Goal: Information Seeking & Learning: Check status

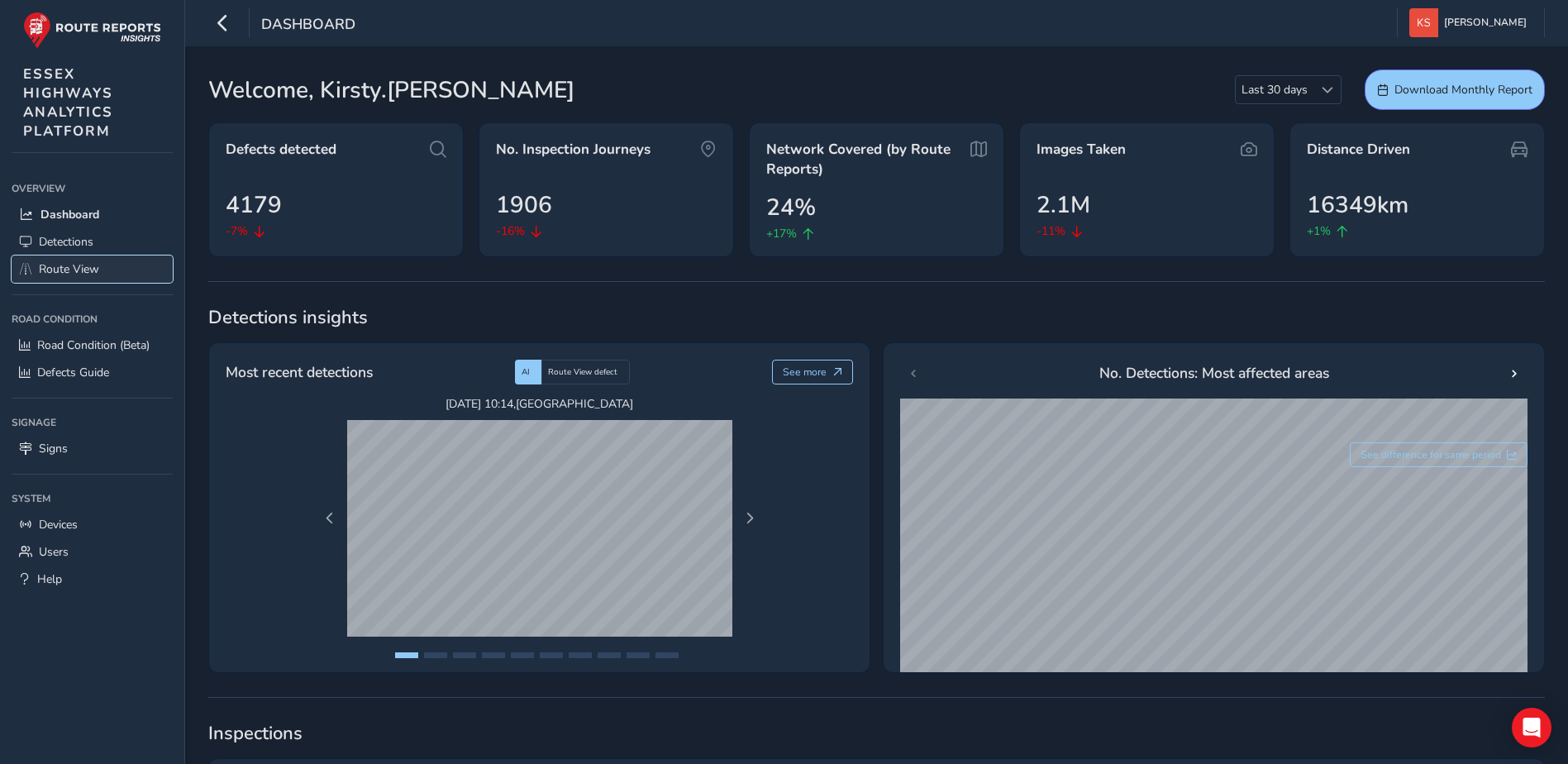
click at [89, 266] on span "Route View" at bounding box center [69, 269] width 60 height 16
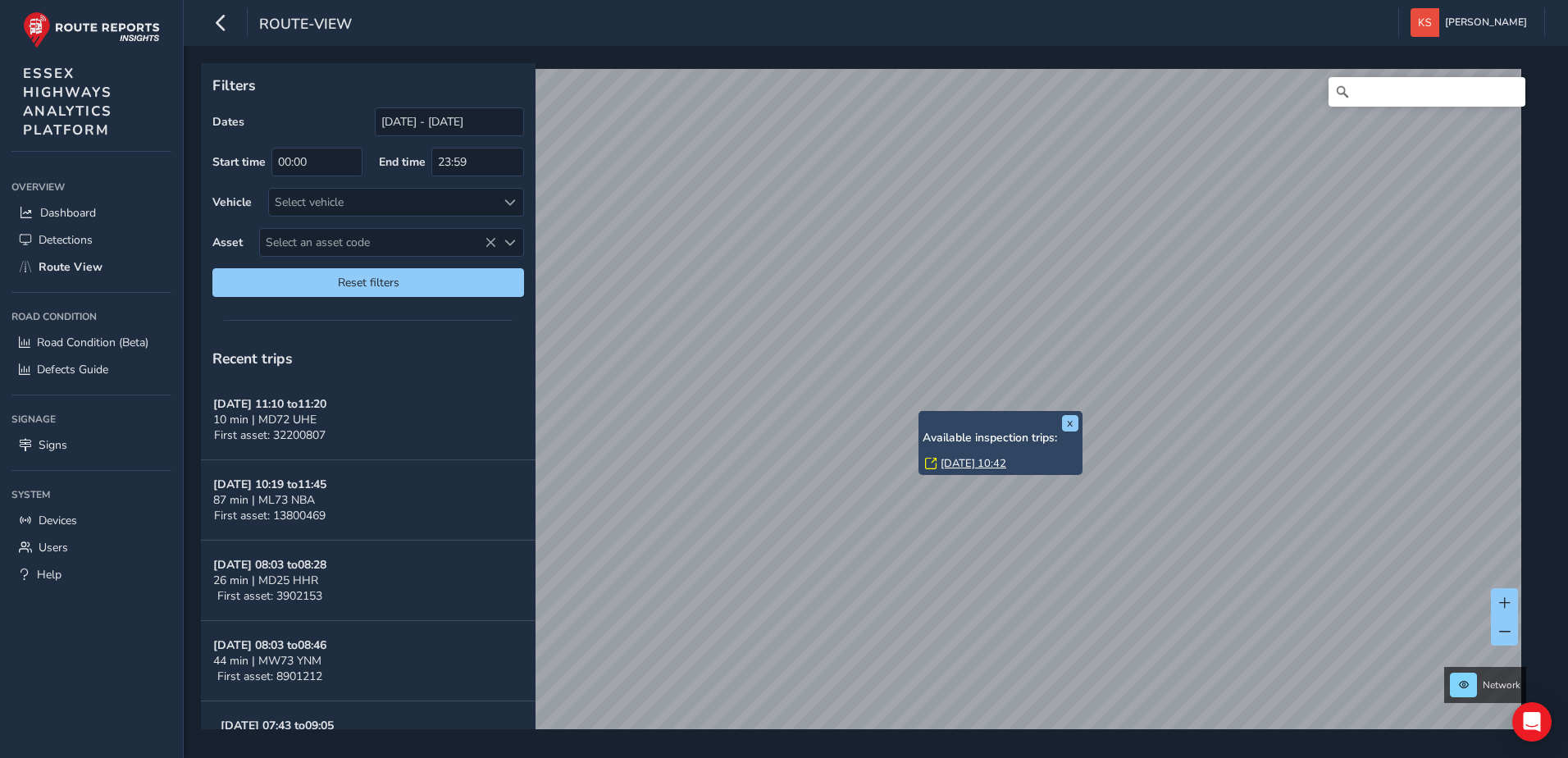
click at [965, 458] on link "[DATE] 10:42" at bounding box center [973, 463] width 66 height 15
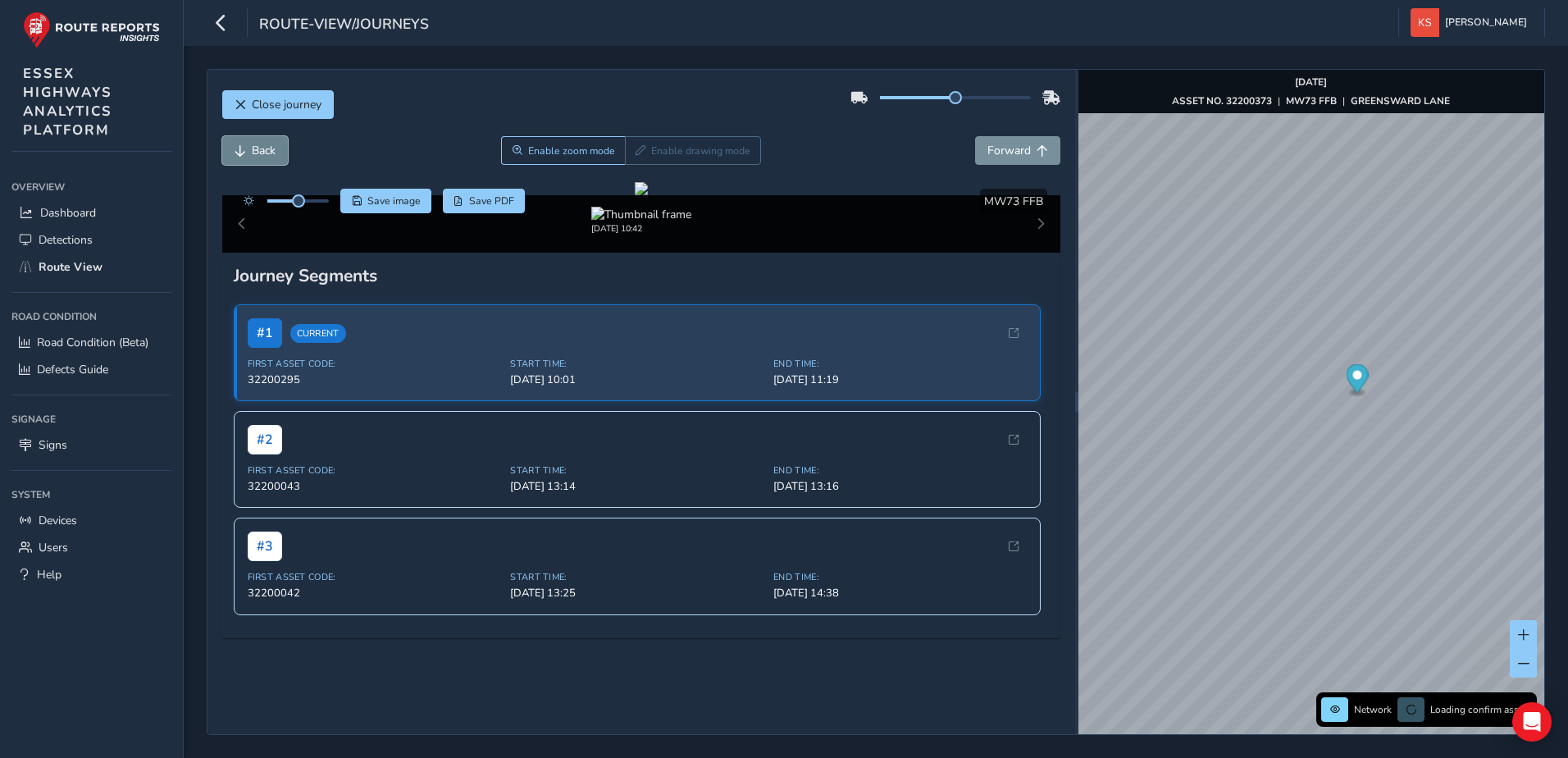
click at [268, 149] on span "Back" at bounding box center [263, 150] width 24 height 16
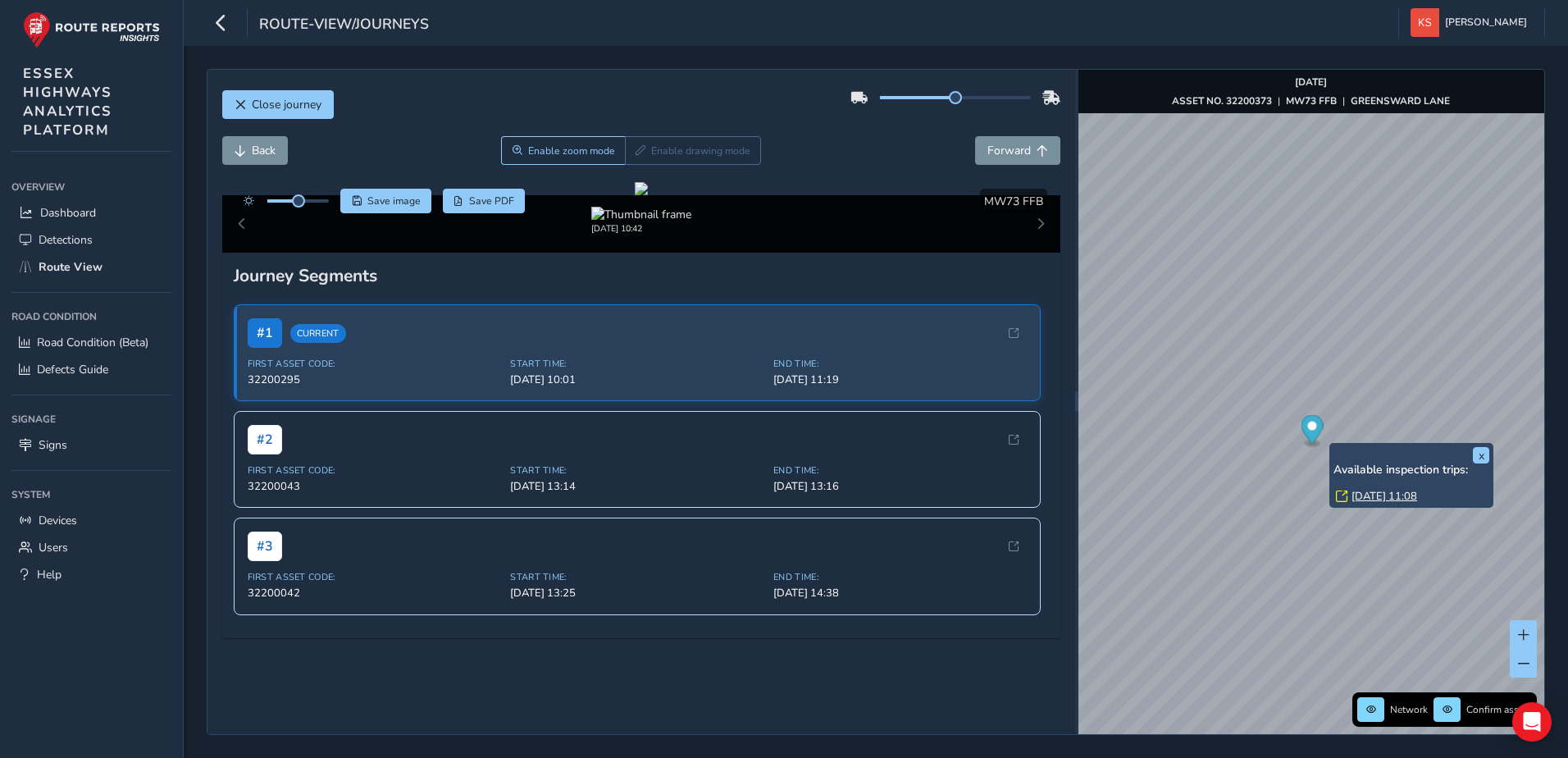
click at [1365, 495] on link "[DATE] 11:08" at bounding box center [1384, 496] width 66 height 15
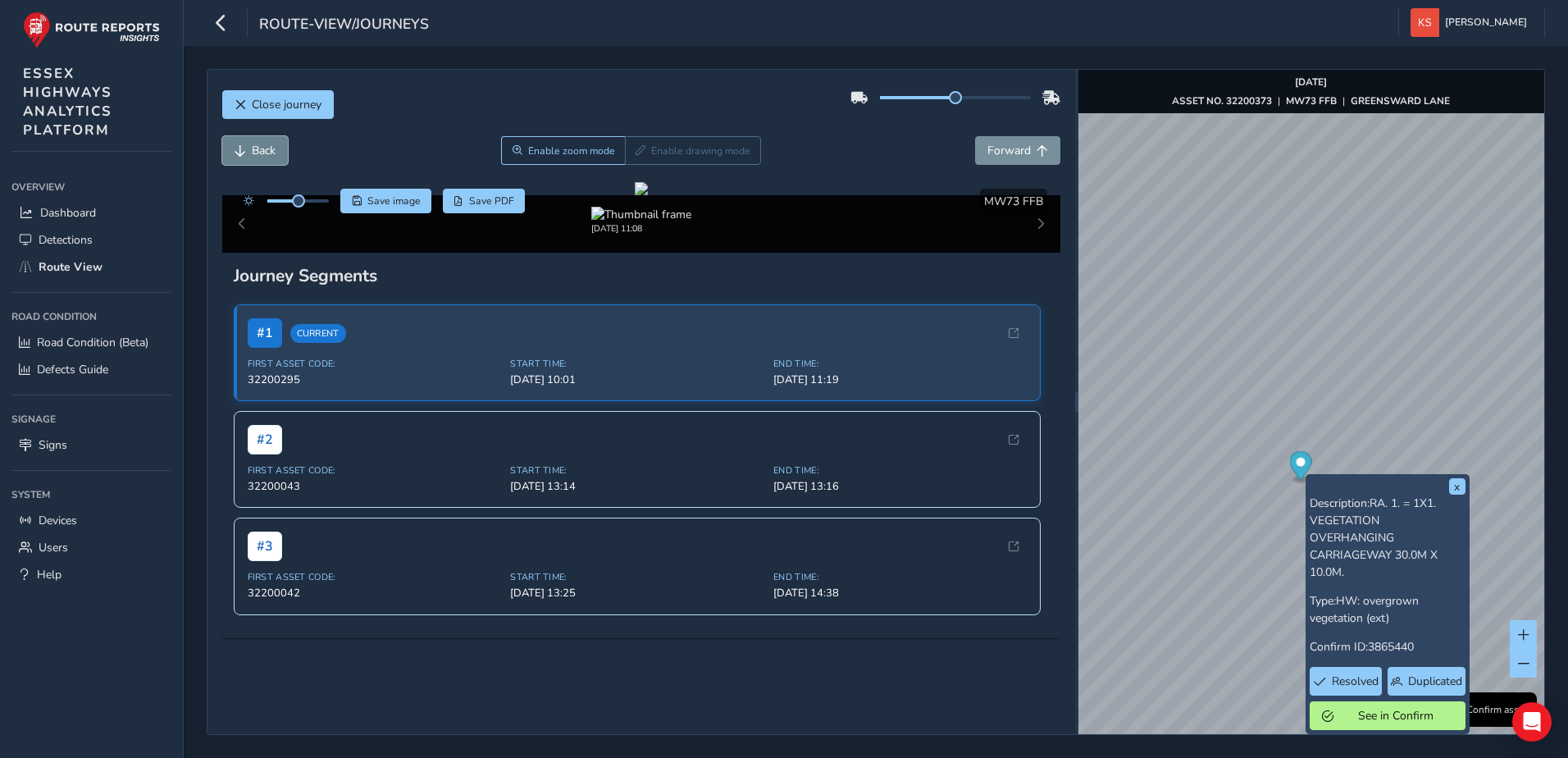
click at [257, 154] on span "Back" at bounding box center [263, 150] width 24 height 16
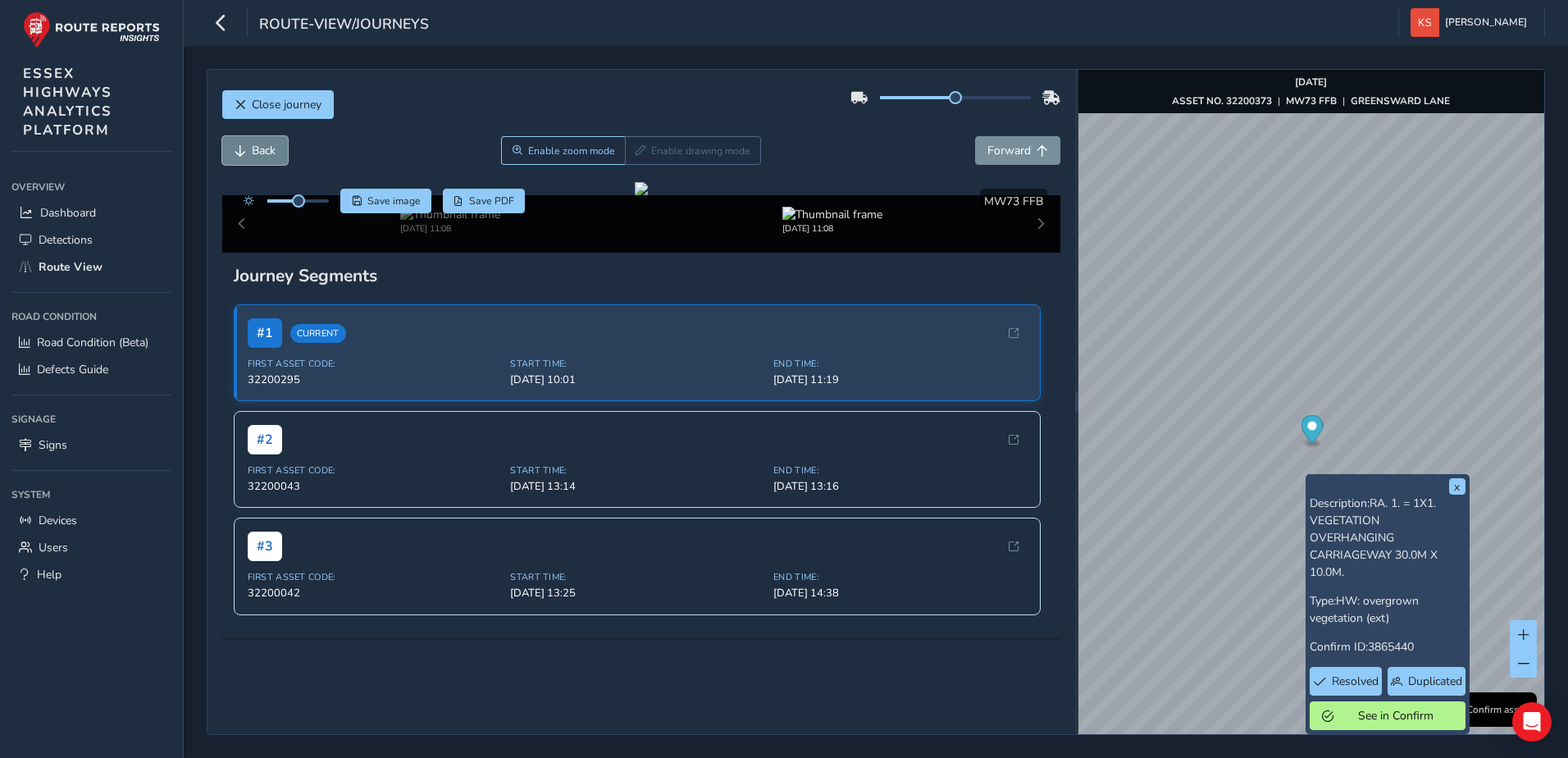
click at [257, 154] on span "Back" at bounding box center [263, 150] width 24 height 16
click at [242, 100] on span "Close journey" at bounding box center [241, 105] width 12 height 12
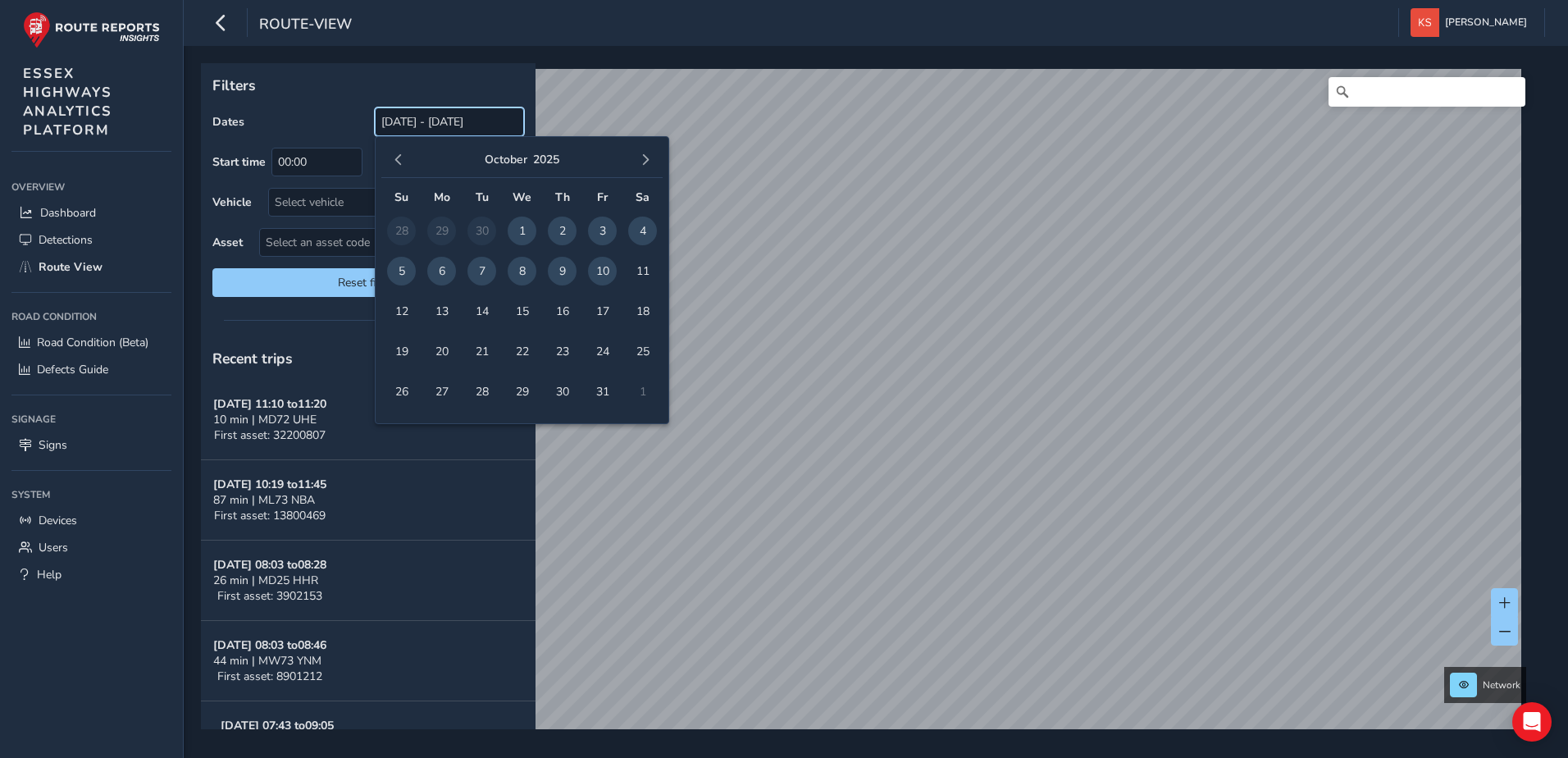
click at [493, 126] on input "[DATE] - [DATE]" at bounding box center [449, 121] width 149 height 29
click at [396, 160] on span "button" at bounding box center [398, 160] width 12 height 12
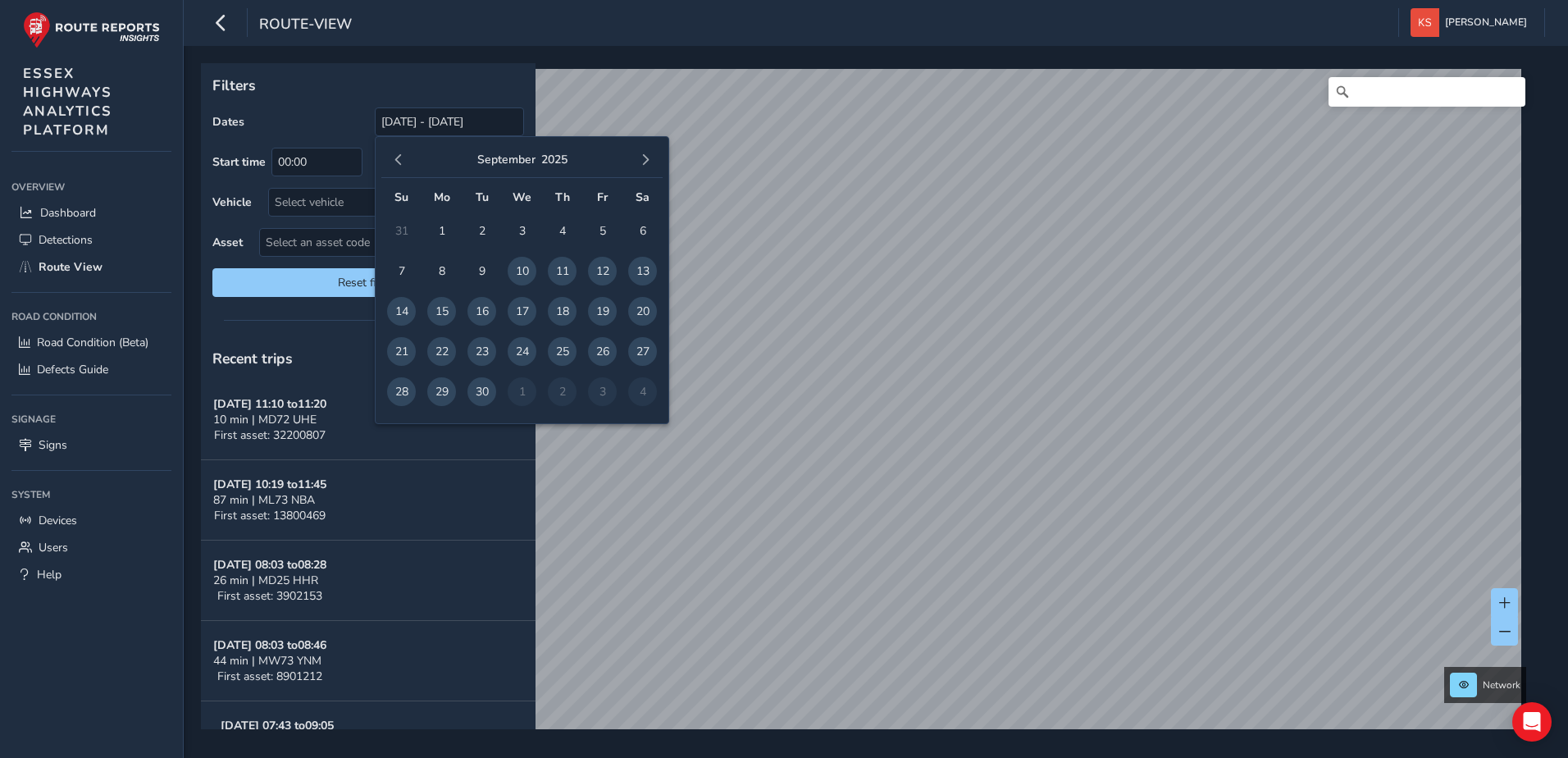
click at [396, 160] on span "button" at bounding box center [398, 160] width 12 height 12
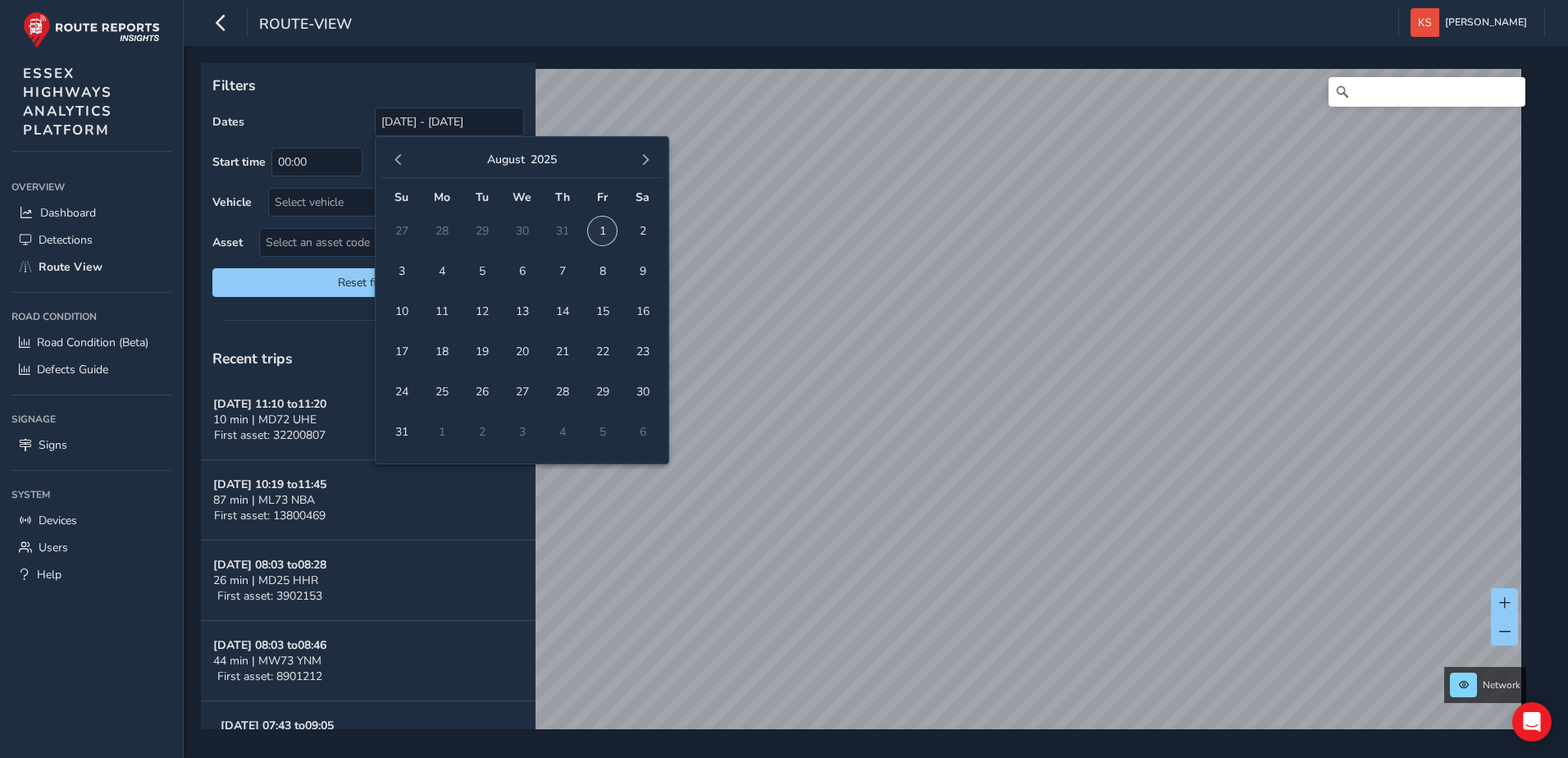
click at [600, 231] on span "1" at bounding box center [602, 231] width 29 height 29
click at [644, 164] on span "button" at bounding box center [645, 160] width 12 height 12
click at [603, 273] on span "10" at bounding box center [602, 271] width 29 height 29
type input "[DATE] - [DATE]"
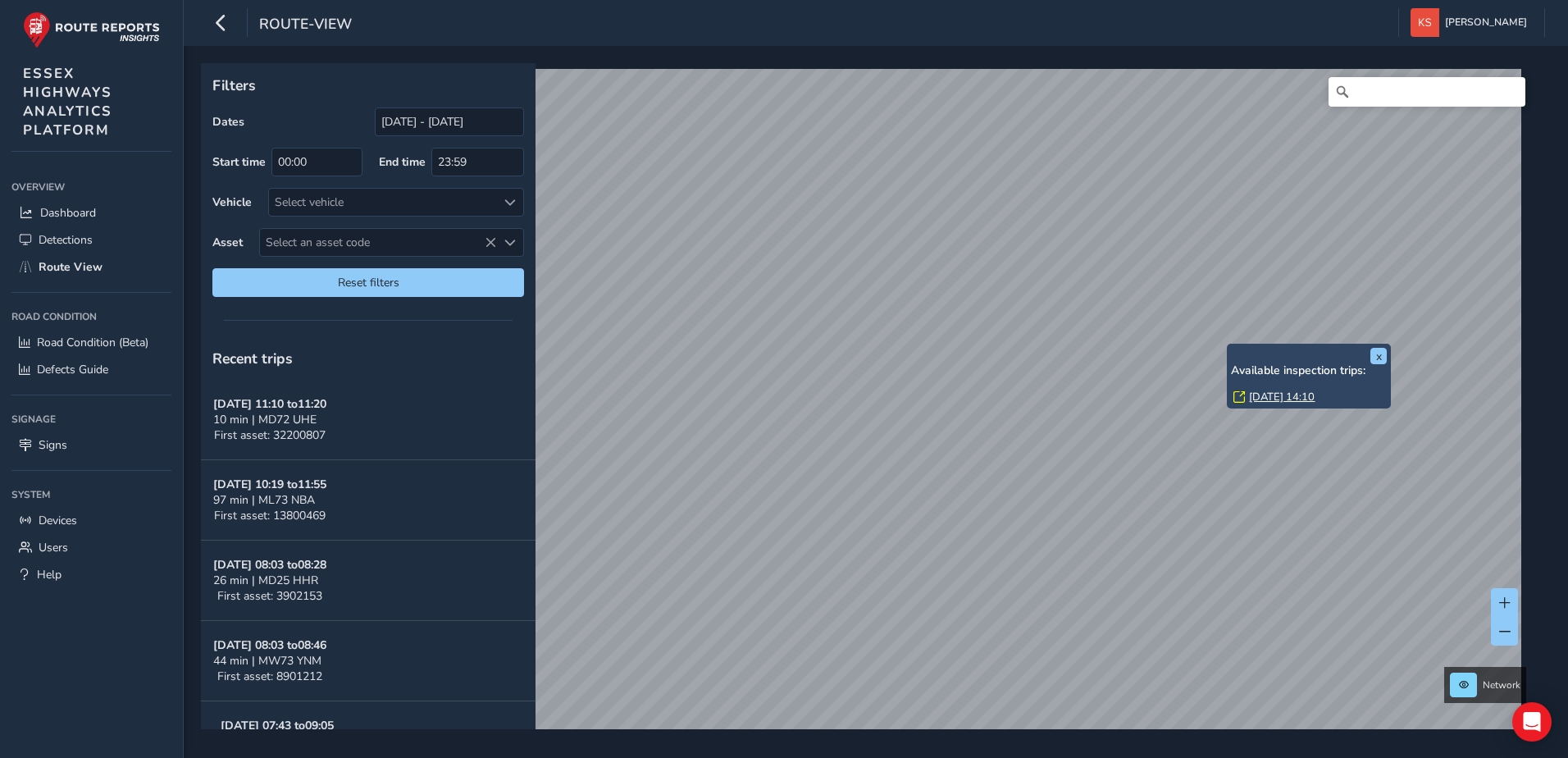
click at [1261, 394] on link "[DATE] 14:10" at bounding box center [1281, 397] width 66 height 15
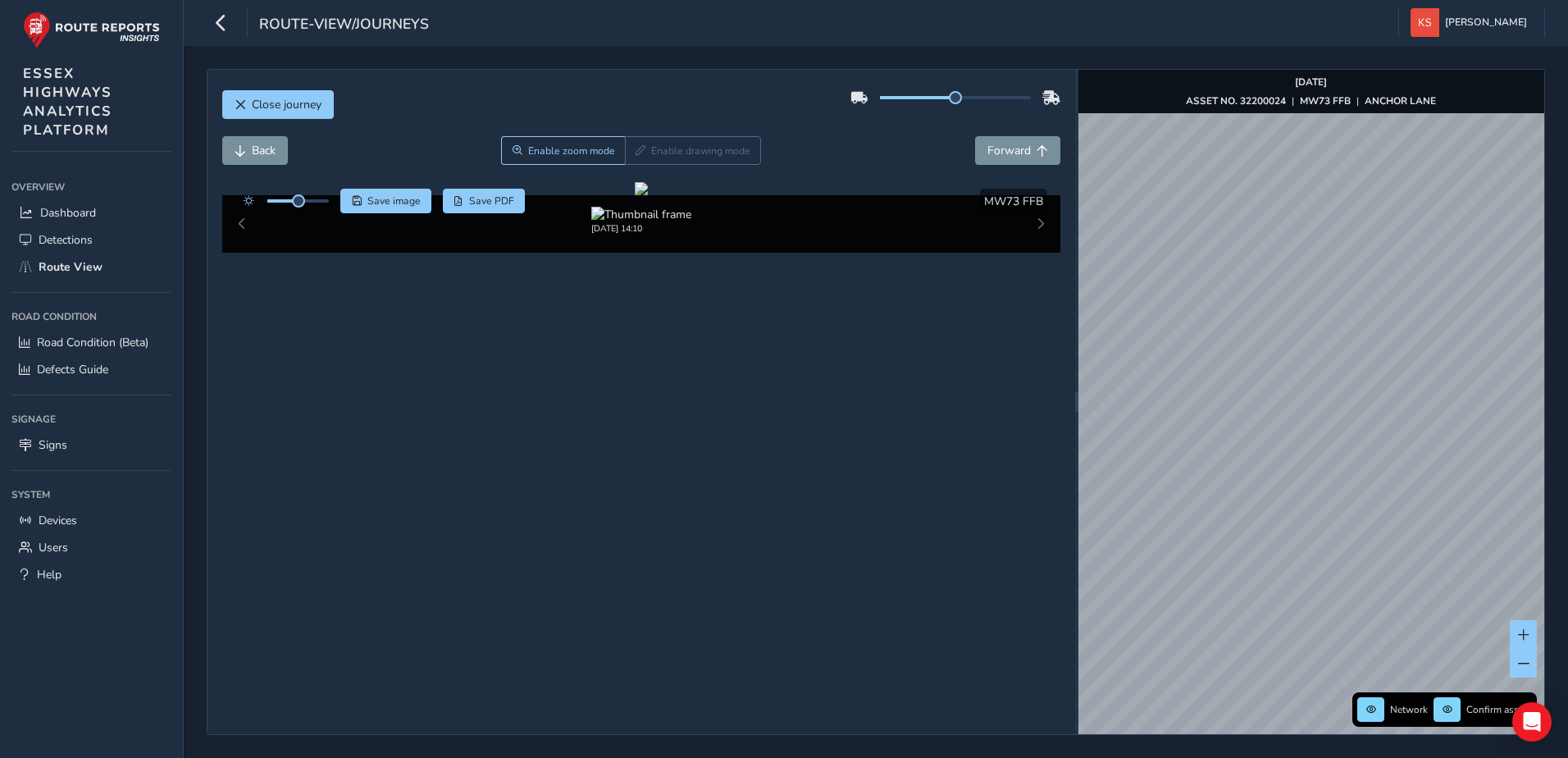
click at [1567, 489] on html "route-view/journeys [PERSON_NAME] Colour Scheme: Dark Dim Light Logout Close jo…" at bounding box center [784, 379] width 1568 height 758
click at [1567, 497] on html "route-view/journeys [PERSON_NAME] Colour Scheme: Dark Dim Light Logout Close jo…" at bounding box center [784, 379] width 1568 height 758
click at [274, 97] on span "Close journey" at bounding box center [286, 105] width 70 height 16
